Goal: Register for event/course

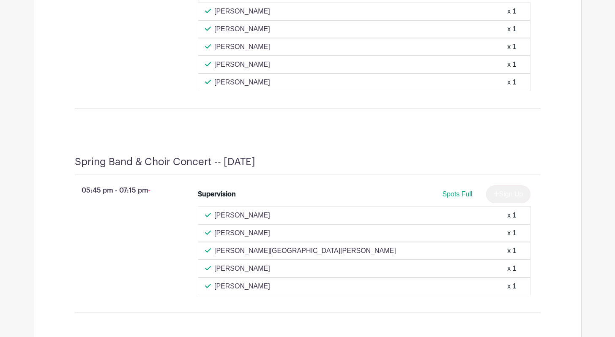
scroll to position [3658, 0]
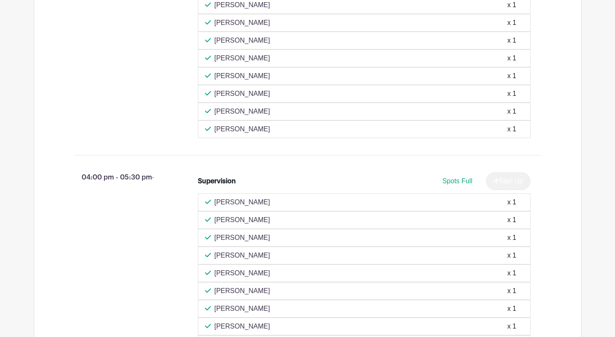
scroll to position [917, 0]
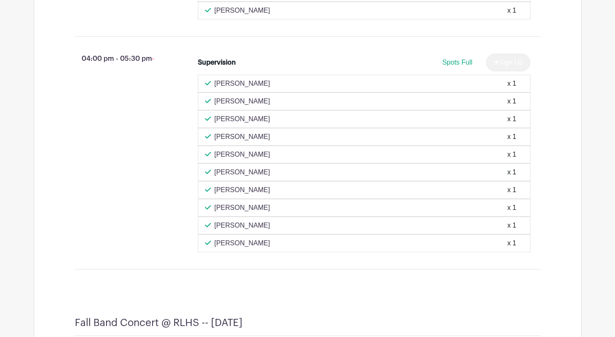
click at [327, 124] on div "Jason Connolley x 1" at bounding box center [364, 119] width 318 height 10
click at [520, 124] on div "Jason Connolley x 1" at bounding box center [364, 119] width 318 height 10
click at [421, 124] on div "Jason Connolley x 1" at bounding box center [364, 119] width 318 height 10
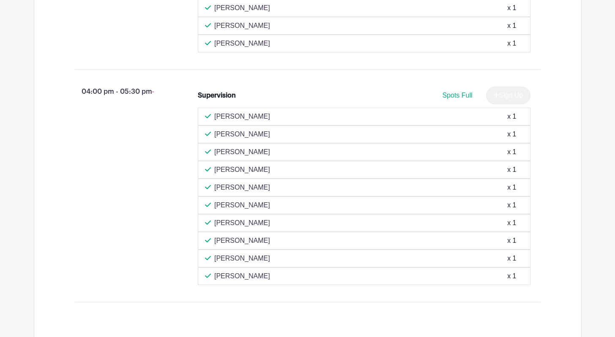
scroll to position [885, 0]
click at [448, 157] on div "Jason Connolley x 1" at bounding box center [364, 152] width 318 height 10
click at [513, 157] on div "x 1" at bounding box center [511, 152] width 9 height 10
click at [522, 157] on div "Jason Connolley x 1" at bounding box center [364, 152] width 318 height 10
click at [509, 157] on div "x 1" at bounding box center [511, 152] width 9 height 10
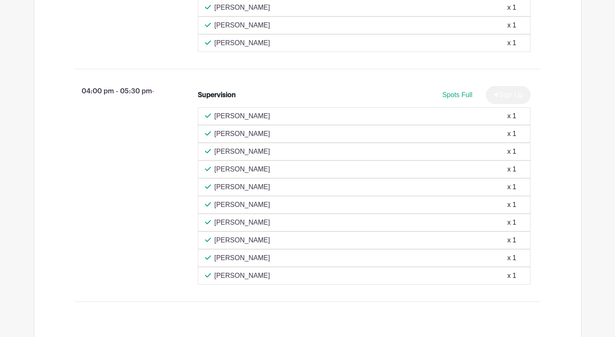
click at [519, 157] on div "Jason Connolley x 1" at bounding box center [364, 152] width 318 height 10
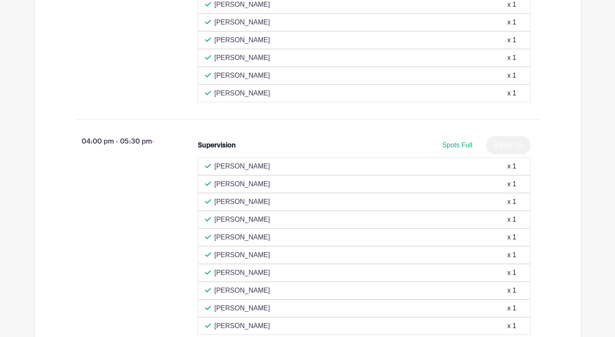
scroll to position [952, 0]
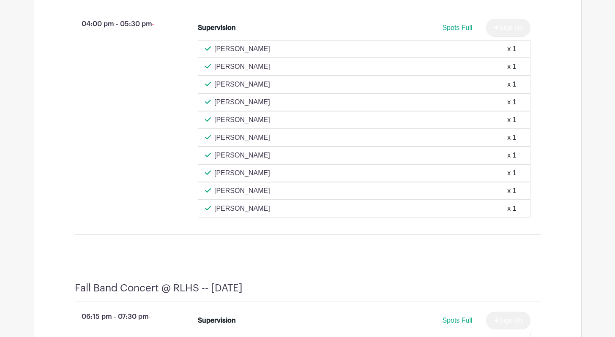
click at [347, 90] on div "Jason Connolley x 1" at bounding box center [364, 84] width 318 height 10
click at [517, 90] on div "Jason Connolley x 1" at bounding box center [364, 84] width 318 height 10
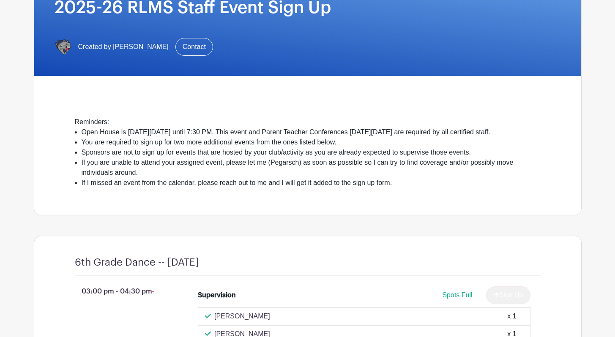
scroll to position [5, 0]
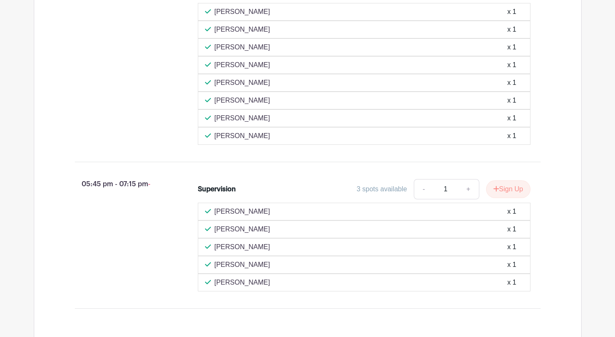
scroll to position [2425, 0]
